Goal: Task Accomplishment & Management: Use online tool/utility

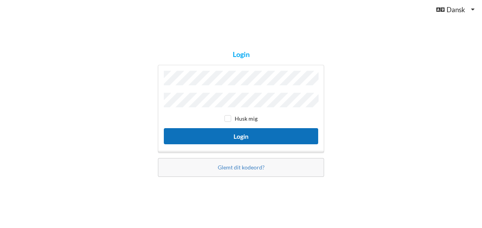
click at [242, 135] on button "Login" at bounding box center [241, 136] width 154 height 16
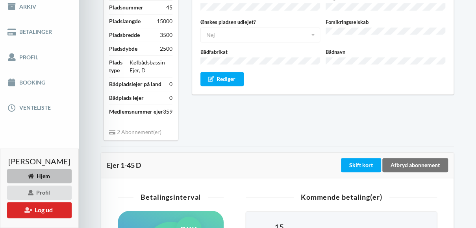
scroll to position [130, 0]
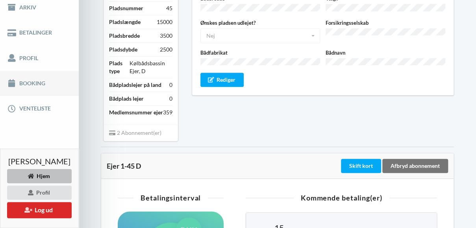
click at [31, 89] on link "Booking" at bounding box center [39, 83] width 79 height 25
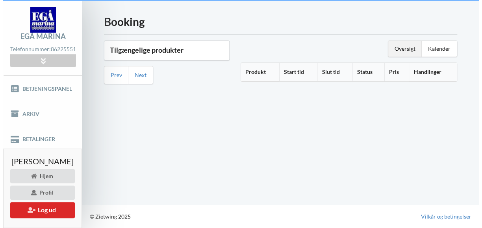
scroll to position [28, 0]
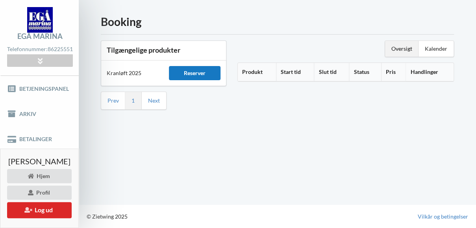
click at [197, 71] on div "Reserver" at bounding box center [194, 73] width 51 height 14
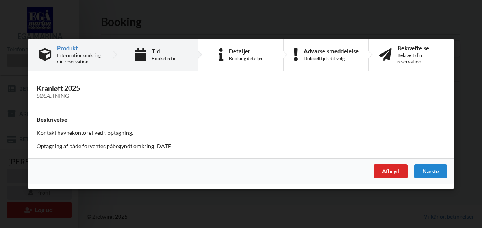
click at [164, 59] on div "Book din tid" at bounding box center [164, 59] width 25 height 6
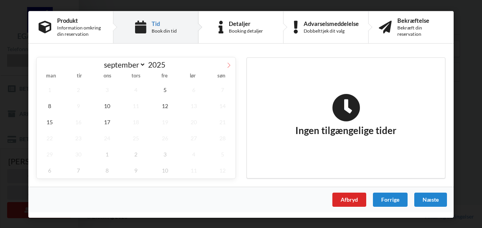
click at [229, 64] on icon at bounding box center [229, 65] width 3 height 5
select select "9"
click at [137, 135] on span "23" at bounding box center [136, 138] width 26 height 16
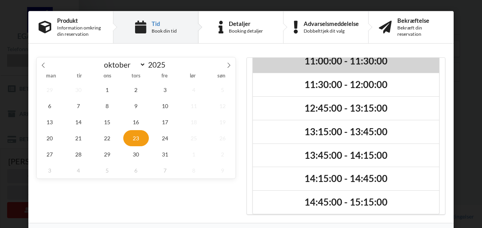
scroll to position [112, 0]
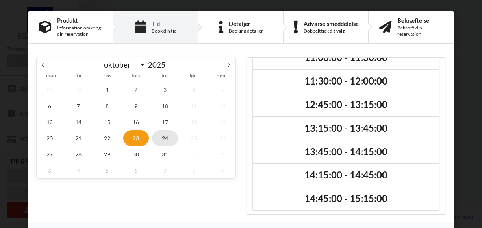
click at [161, 134] on span "24" at bounding box center [165, 138] width 26 height 16
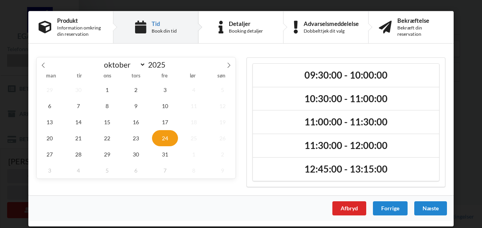
scroll to position [0, 0]
click at [49, 151] on span "27" at bounding box center [50, 154] width 26 height 16
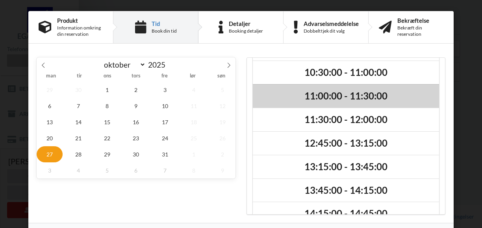
scroll to position [81, 0]
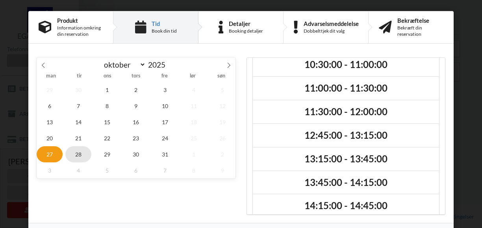
click at [78, 152] on span "28" at bounding box center [78, 154] width 26 height 16
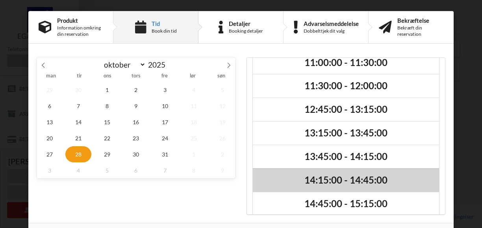
scroll to position [0, 0]
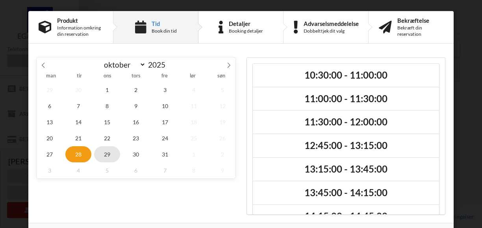
click at [107, 150] on span "29" at bounding box center [107, 154] width 26 height 16
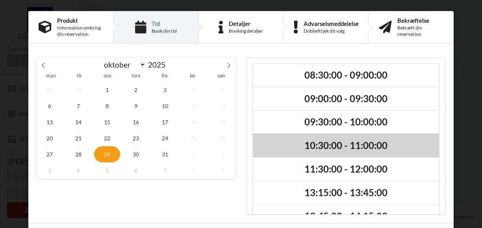
scroll to position [1, 0]
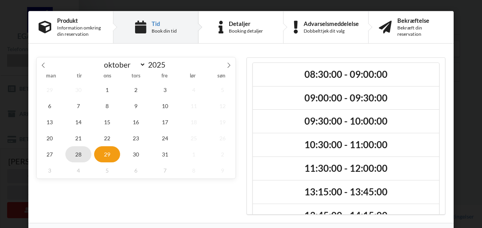
click at [74, 154] on span "28" at bounding box center [78, 154] width 26 height 16
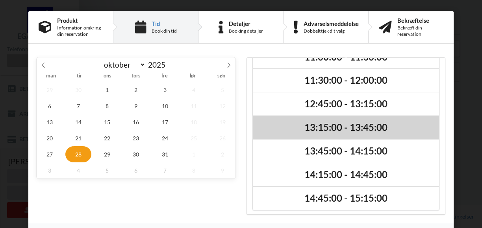
scroll to position [0, 0]
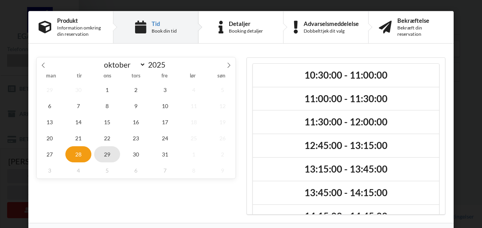
click at [104, 151] on span "29" at bounding box center [107, 154] width 26 height 16
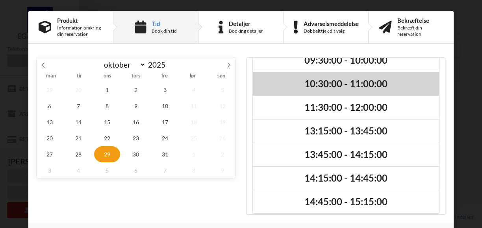
scroll to position [61, 0]
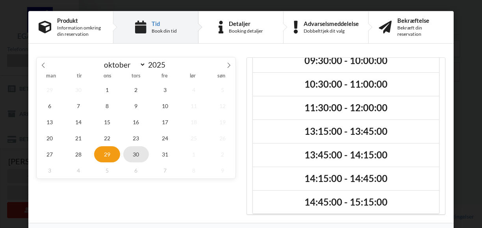
click at [135, 152] on span "30" at bounding box center [136, 154] width 26 height 16
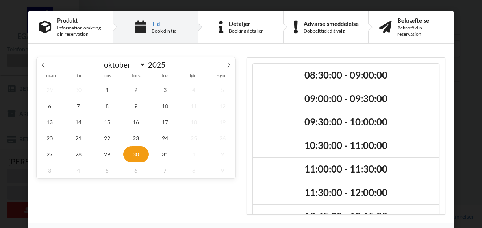
scroll to position [88, 0]
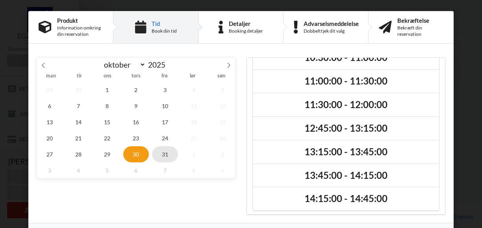
click at [161, 151] on span "31" at bounding box center [165, 154] width 26 height 16
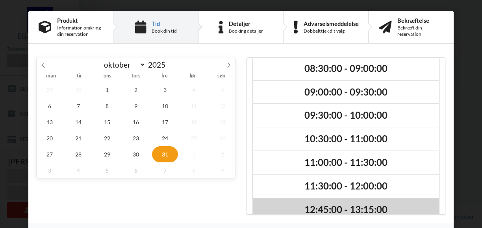
scroll to position [65, 0]
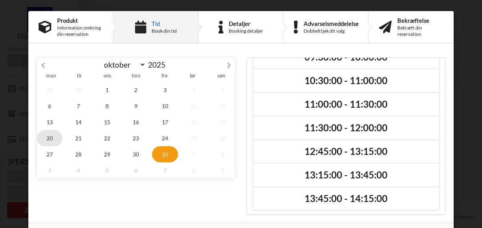
click at [48, 137] on span "20" at bounding box center [50, 138] width 26 height 16
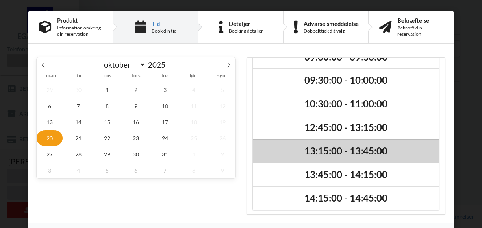
scroll to position [0, 0]
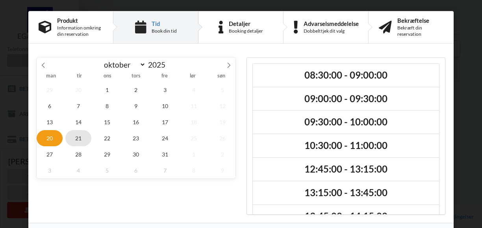
click at [74, 134] on span "21" at bounding box center [78, 138] width 26 height 16
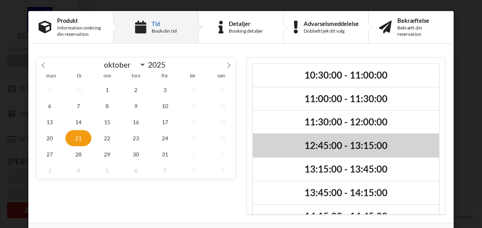
scroll to position [42, 0]
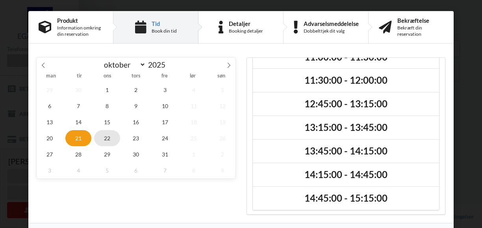
click at [104, 136] on span "22" at bounding box center [107, 138] width 26 height 16
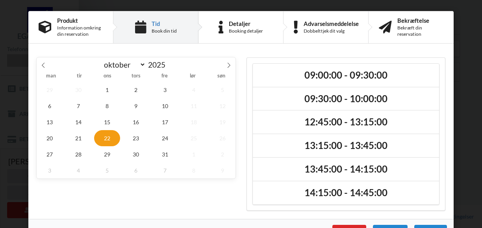
scroll to position [0, 0]
click at [134, 136] on span "23" at bounding box center [136, 138] width 26 height 16
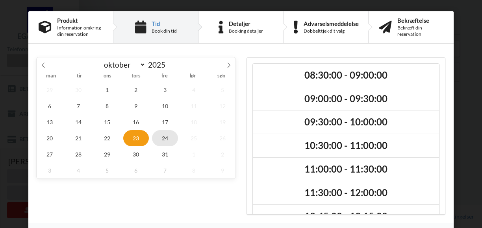
click at [163, 135] on span "24" at bounding box center [165, 138] width 26 height 16
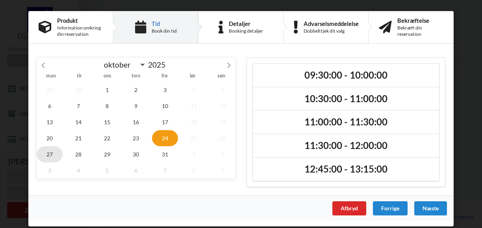
click at [47, 152] on span "27" at bounding box center [50, 154] width 26 height 16
